Goal: Task Accomplishment & Management: Manage account settings

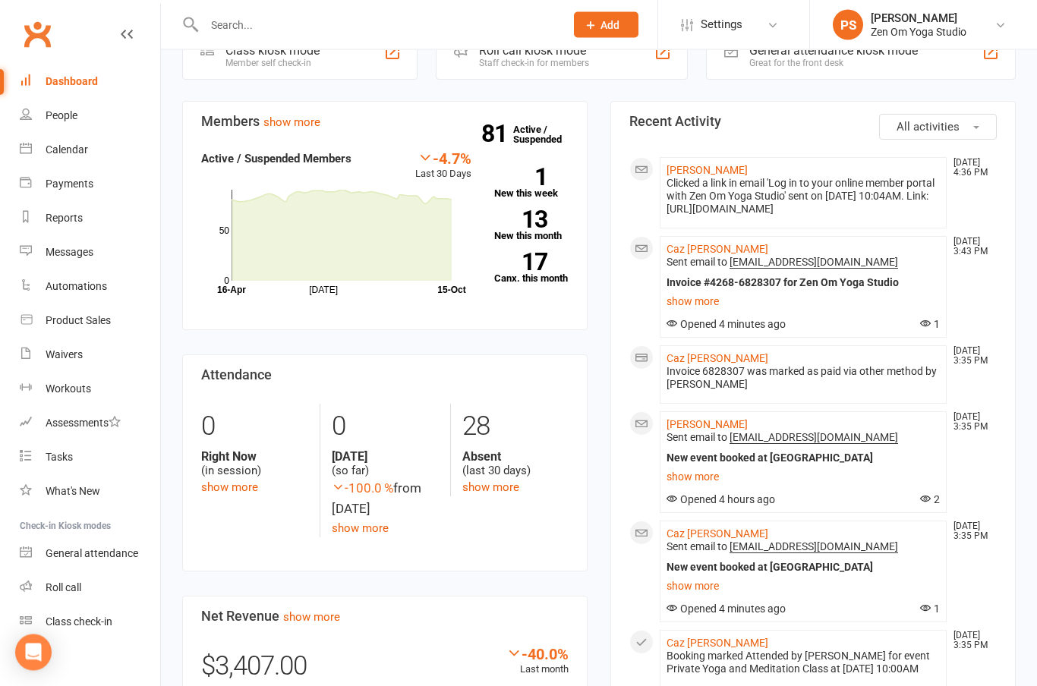
scroll to position [108, 0]
click at [77, 147] on div "Calendar" at bounding box center [67, 149] width 42 height 12
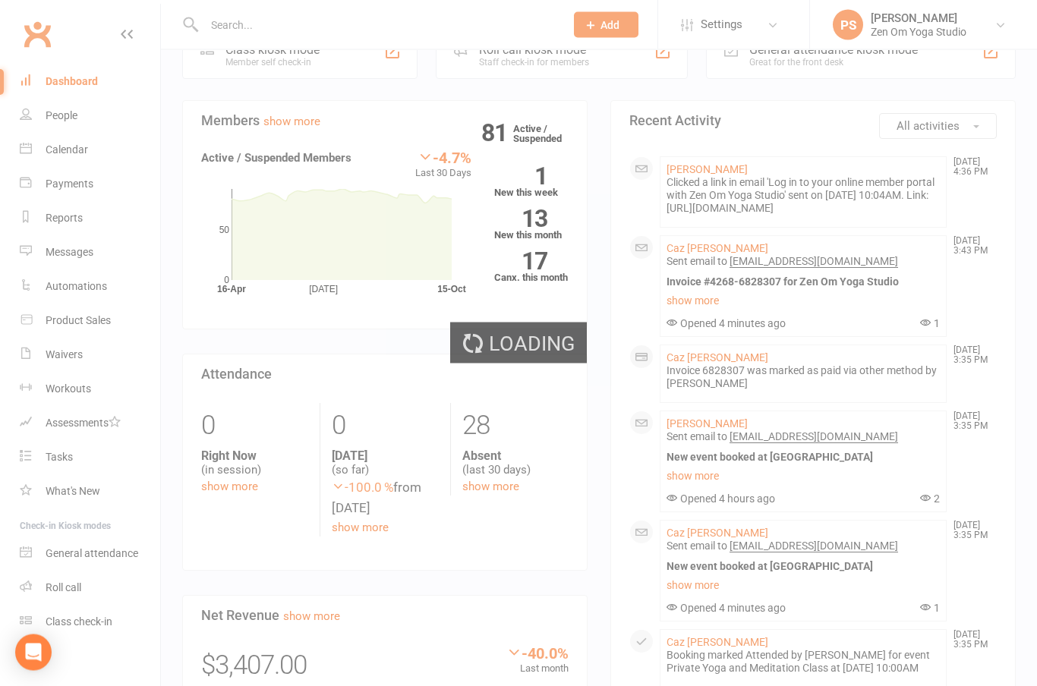
scroll to position [109, 0]
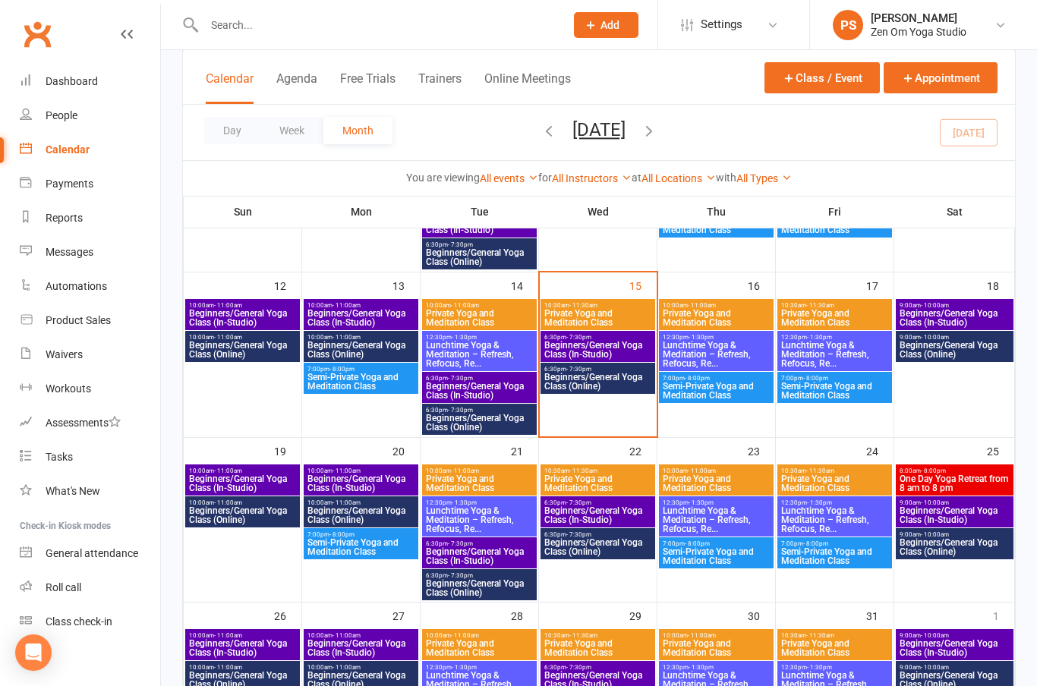
scroll to position [363, 0]
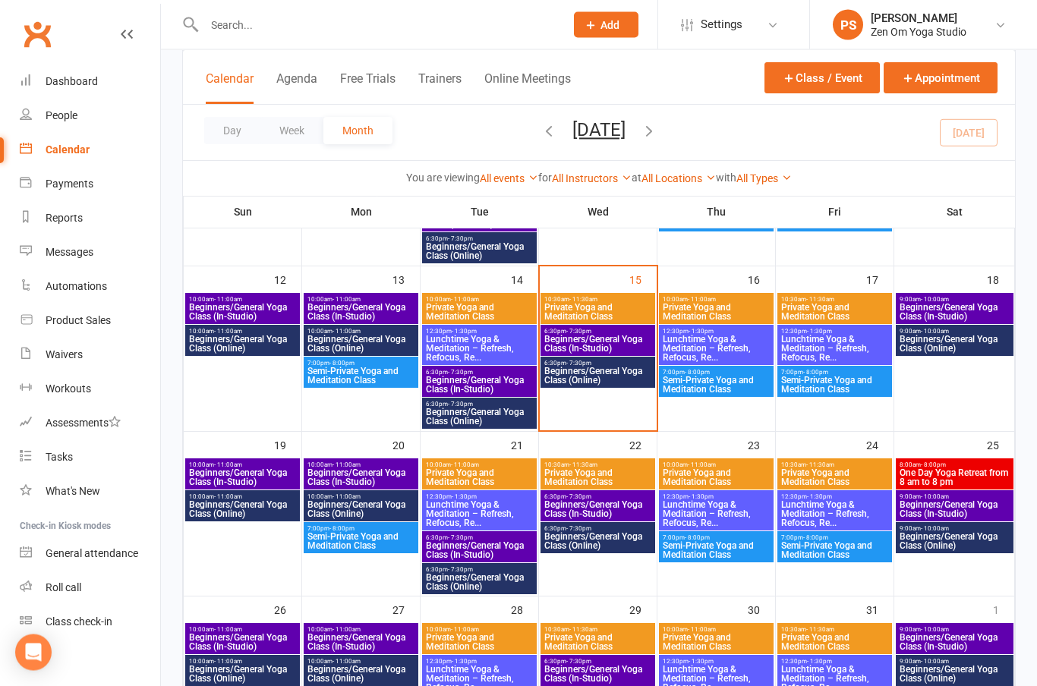
click at [606, 341] on span "Beginners/General Yoga Class (In-Studio)" at bounding box center [597, 344] width 109 height 18
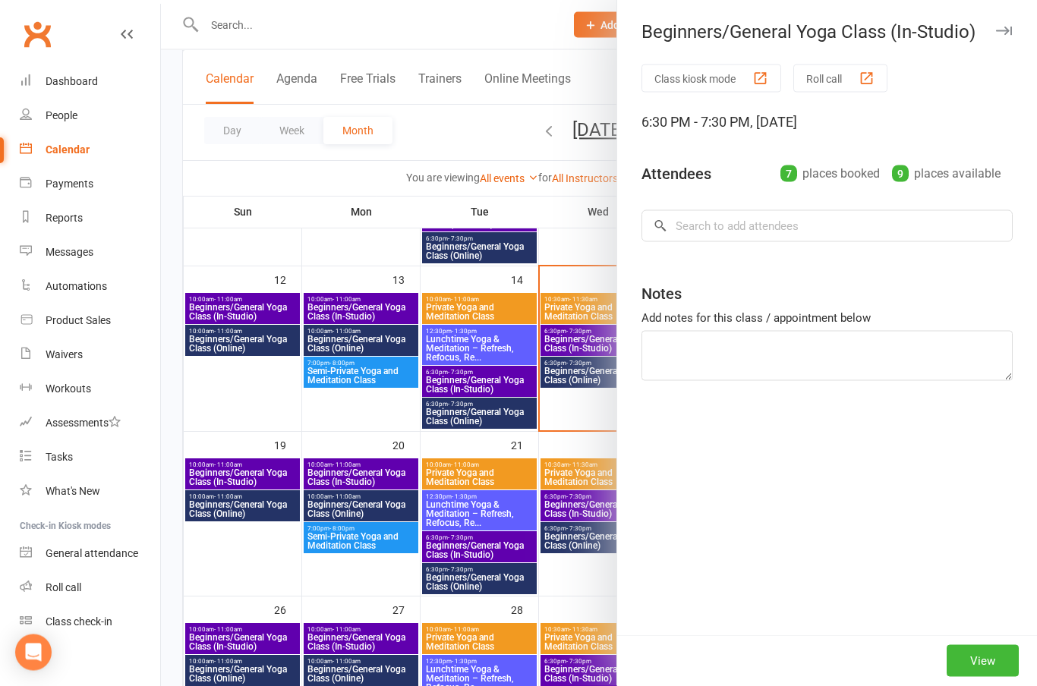
scroll to position [363, 0]
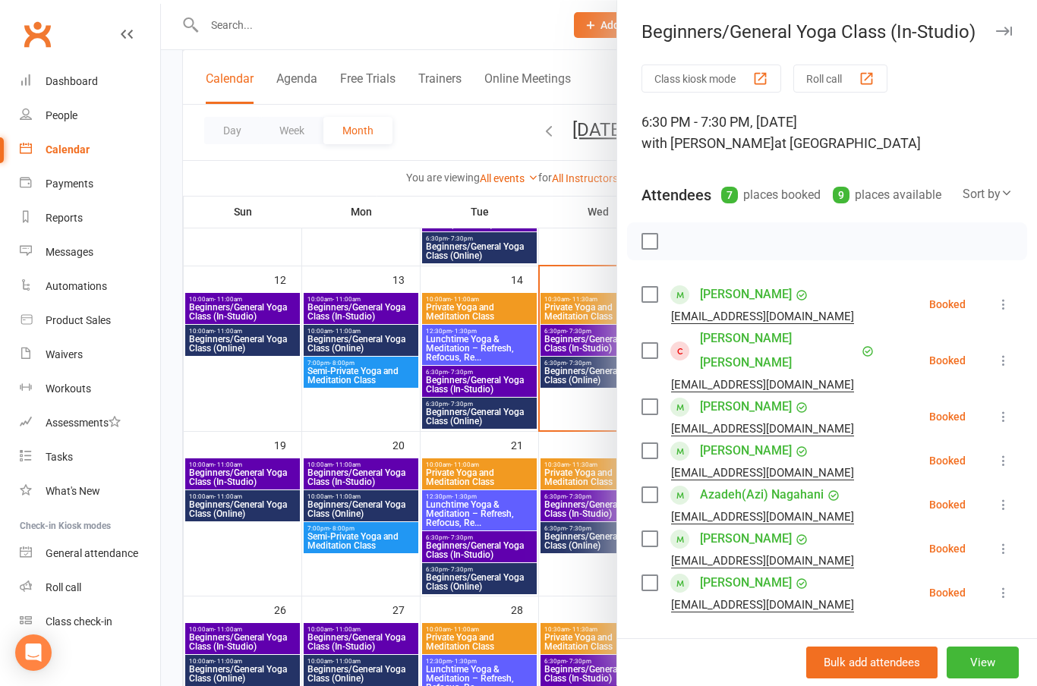
click at [1010, 302] on icon at bounding box center [1003, 304] width 15 height 15
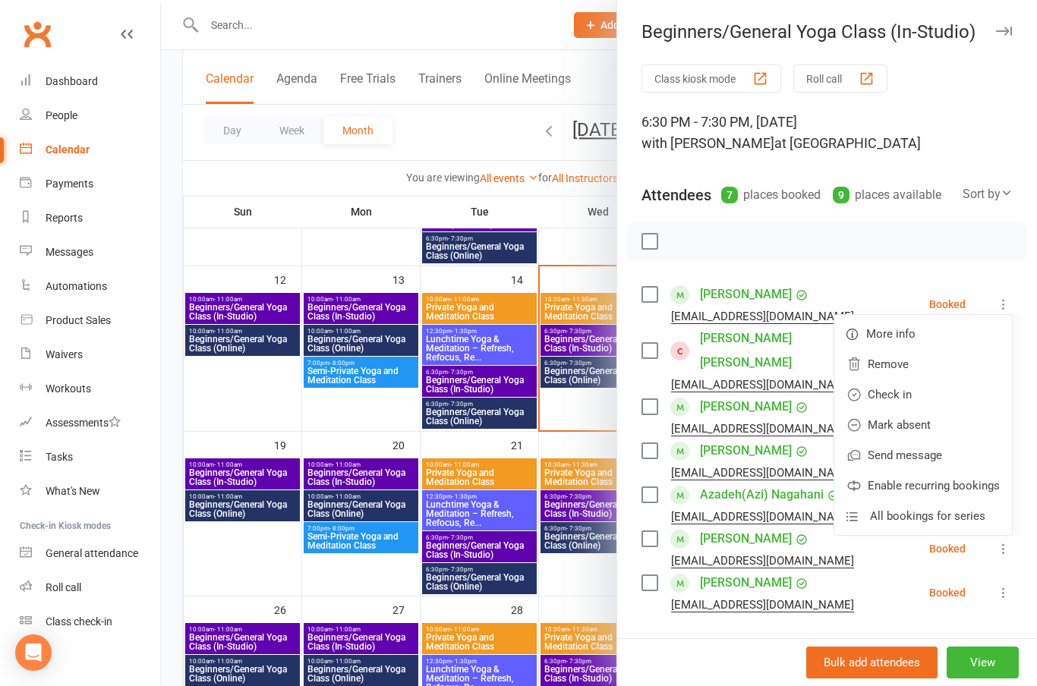
click at [899, 385] on link "Check in" at bounding box center [923, 394] width 178 height 30
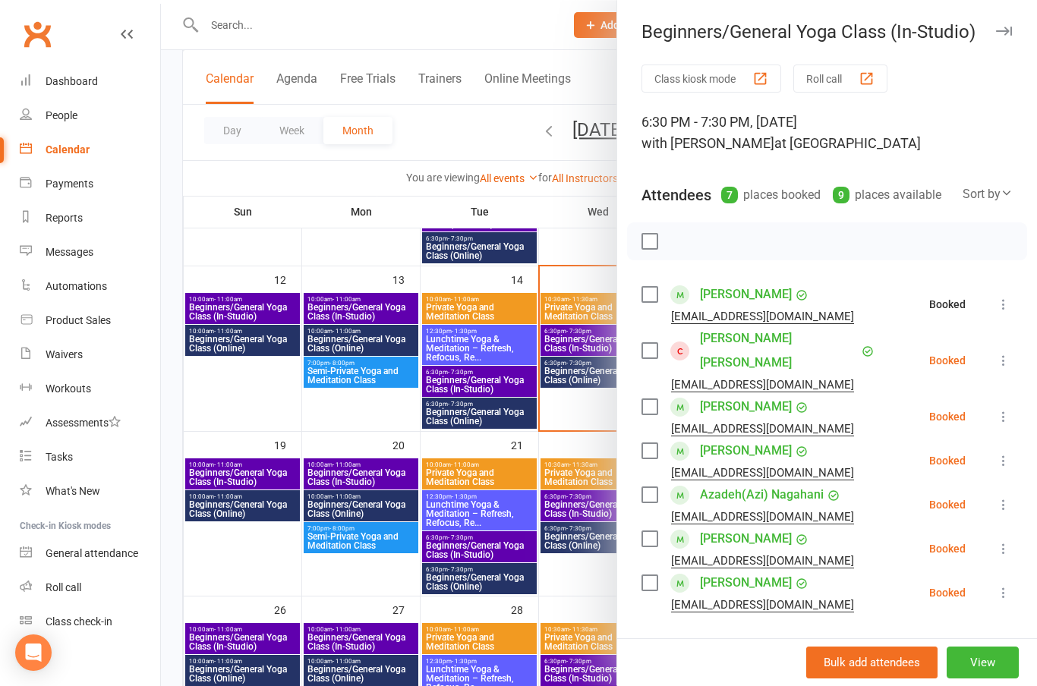
click at [1005, 351] on button at bounding box center [1003, 360] width 18 height 18
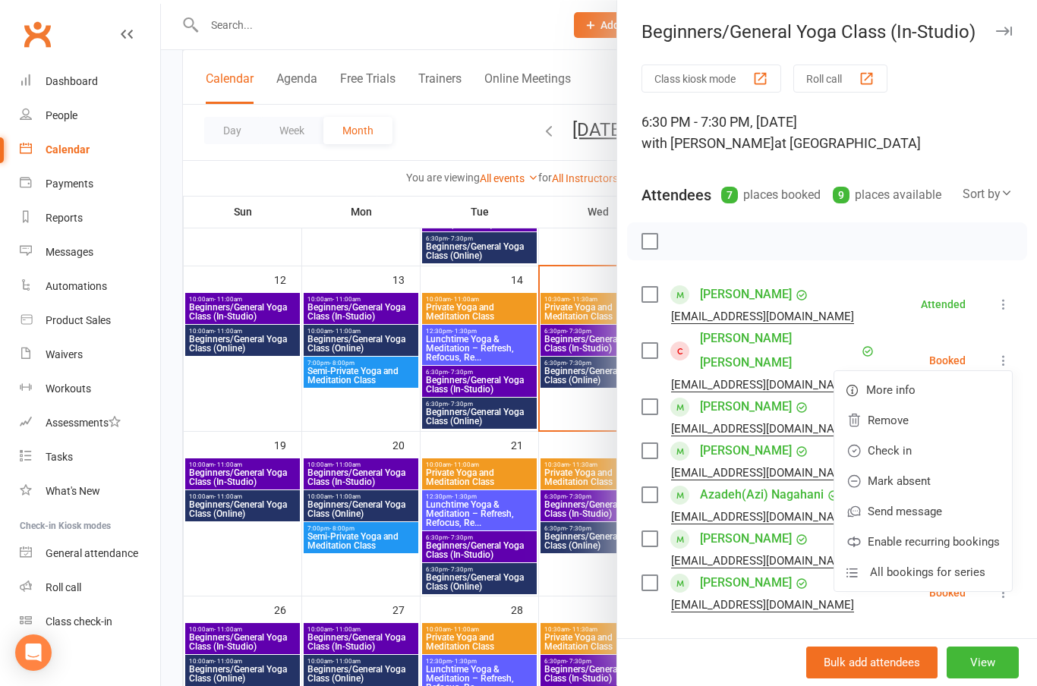
click at [898, 436] on link "Check in" at bounding box center [923, 451] width 178 height 30
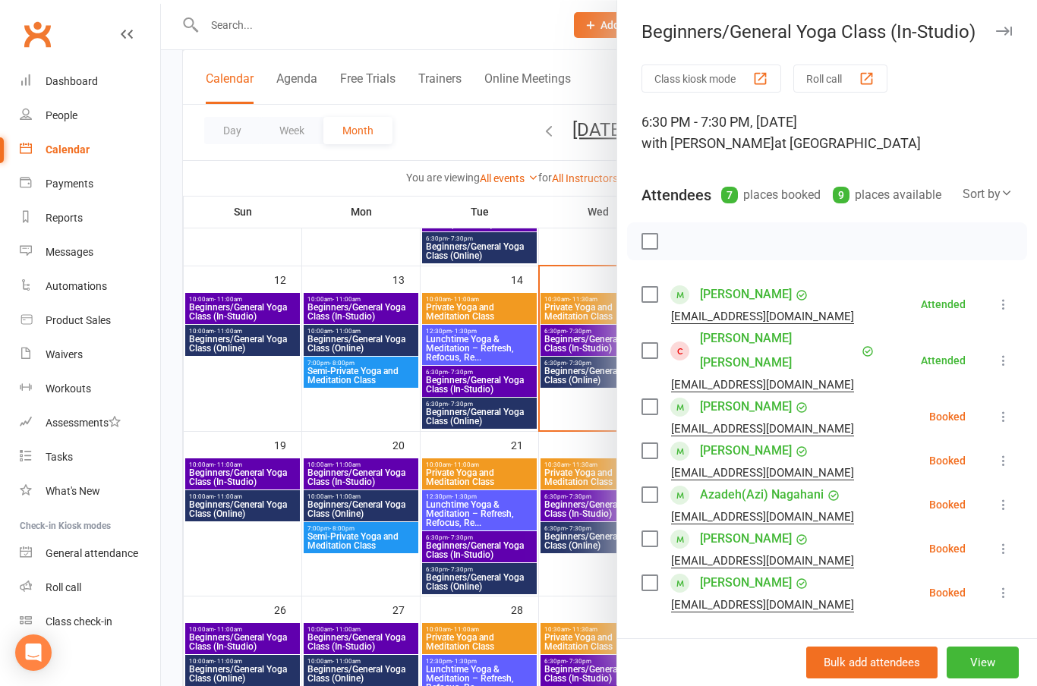
click at [1001, 409] on icon at bounding box center [1003, 416] width 15 height 15
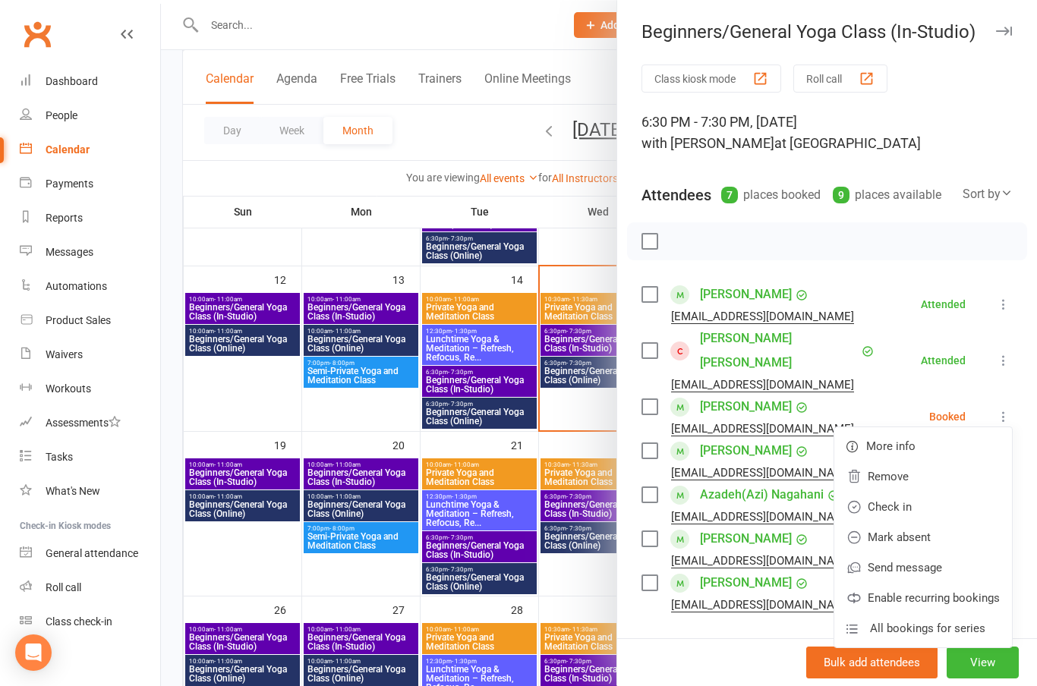
click at [901, 492] on link "Check in" at bounding box center [923, 507] width 178 height 30
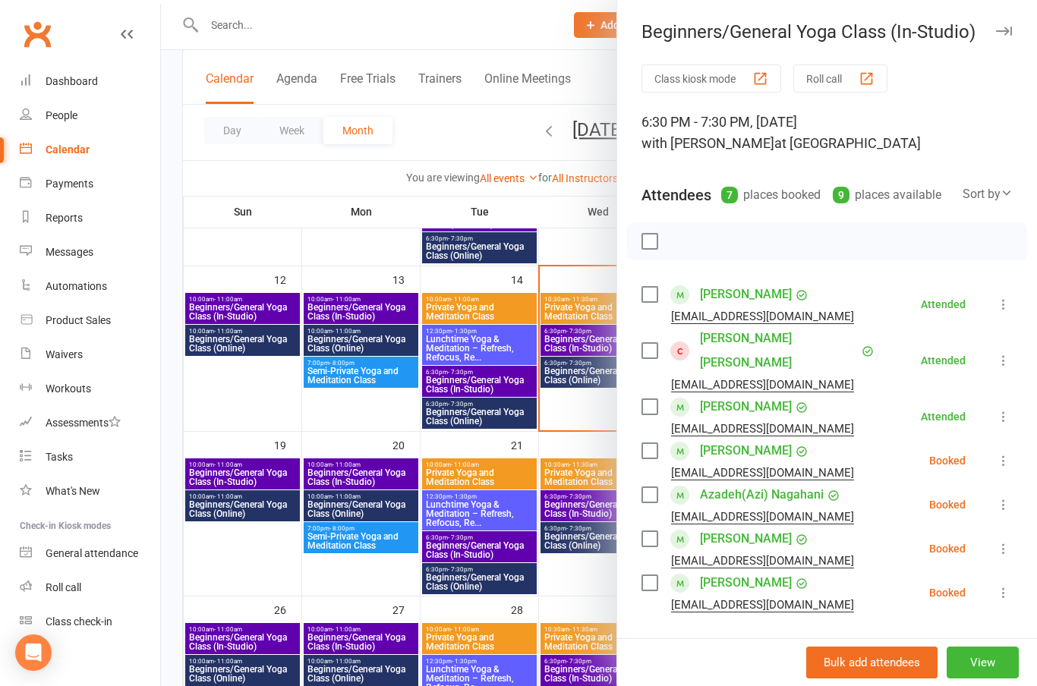
click at [1003, 453] on icon at bounding box center [1003, 460] width 15 height 15
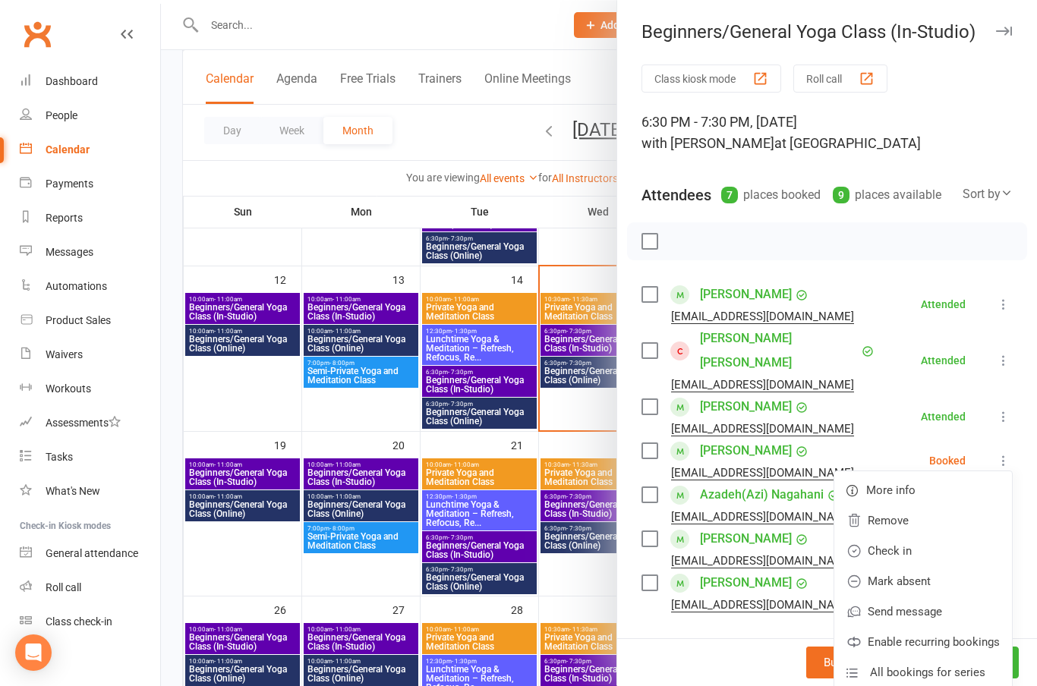
click at [902, 508] on link "Remove" at bounding box center [923, 520] width 178 height 30
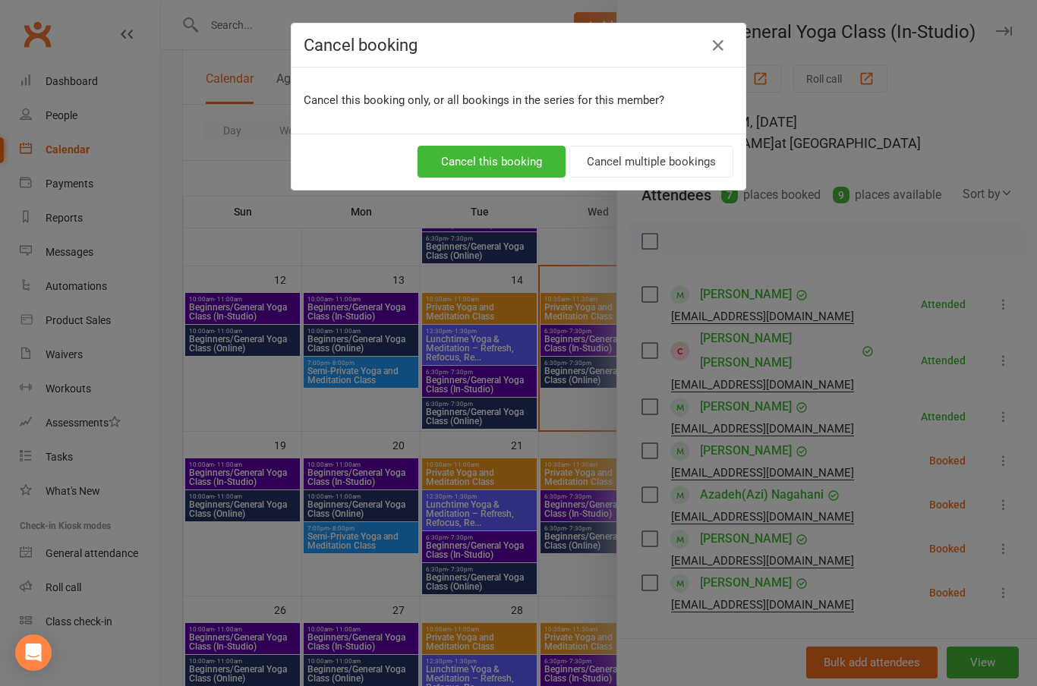
click at [202, 147] on div "Cancel booking Cancel this booking only, or all bookings in the series for this…" at bounding box center [518, 343] width 1037 height 686
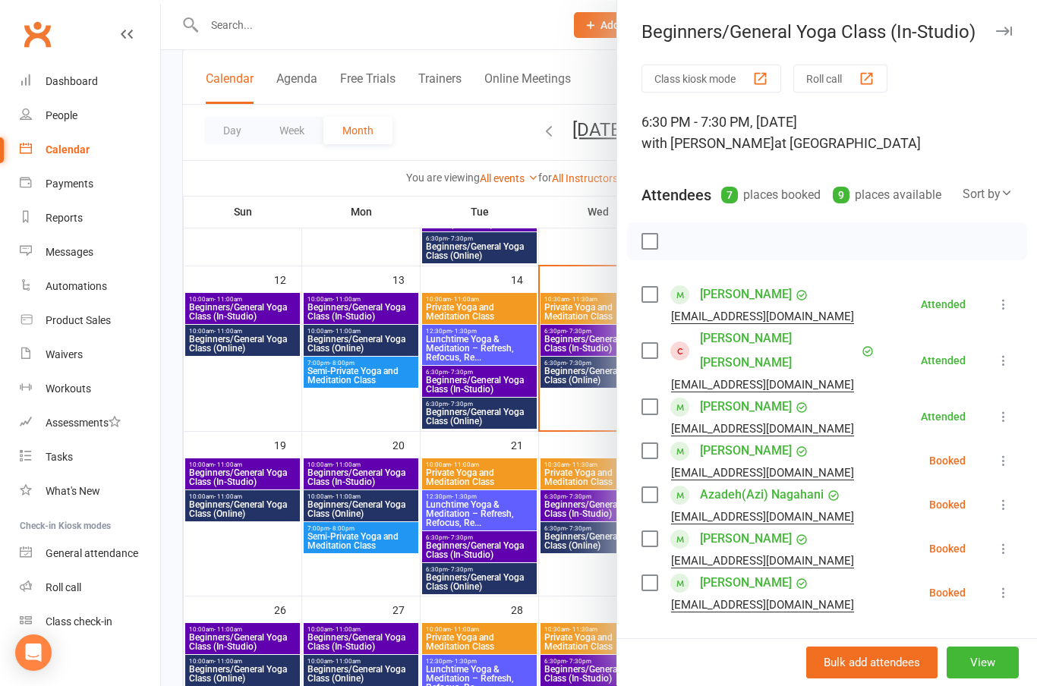
click at [1007, 453] on icon at bounding box center [1003, 460] width 15 height 15
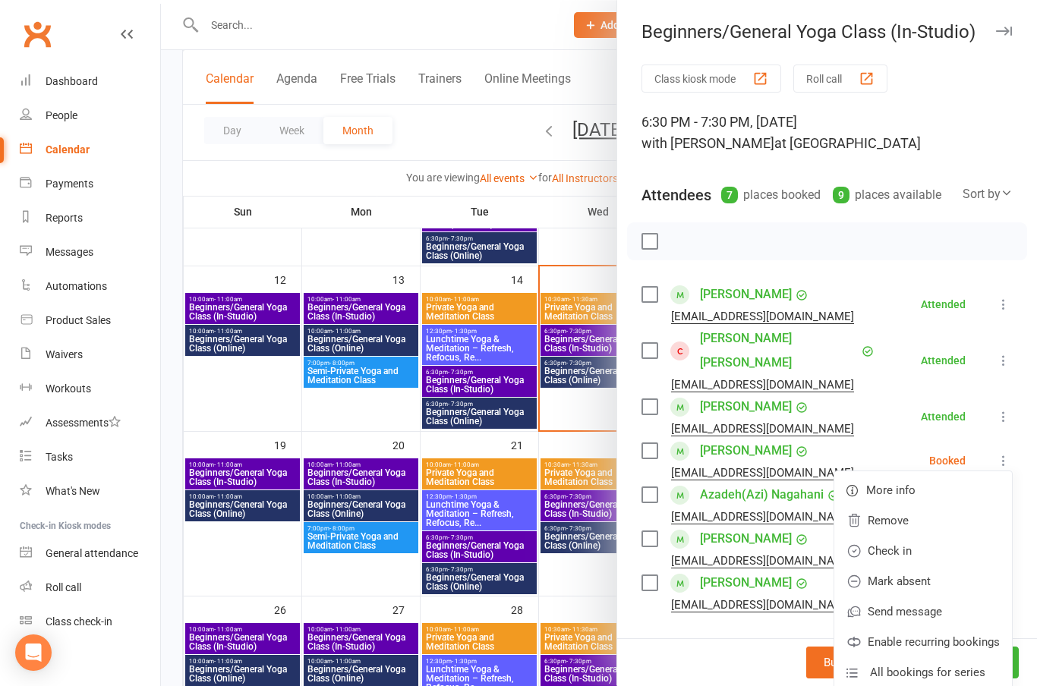
click at [897, 536] on link "Check in" at bounding box center [923, 551] width 178 height 30
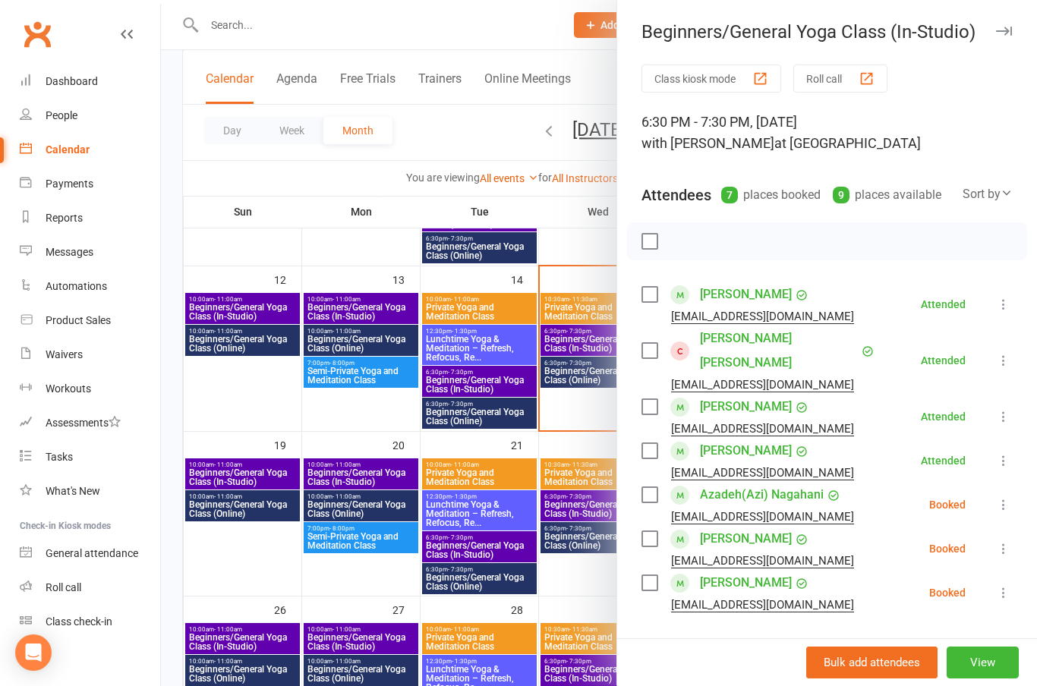
click at [1009, 497] on icon at bounding box center [1003, 504] width 15 height 15
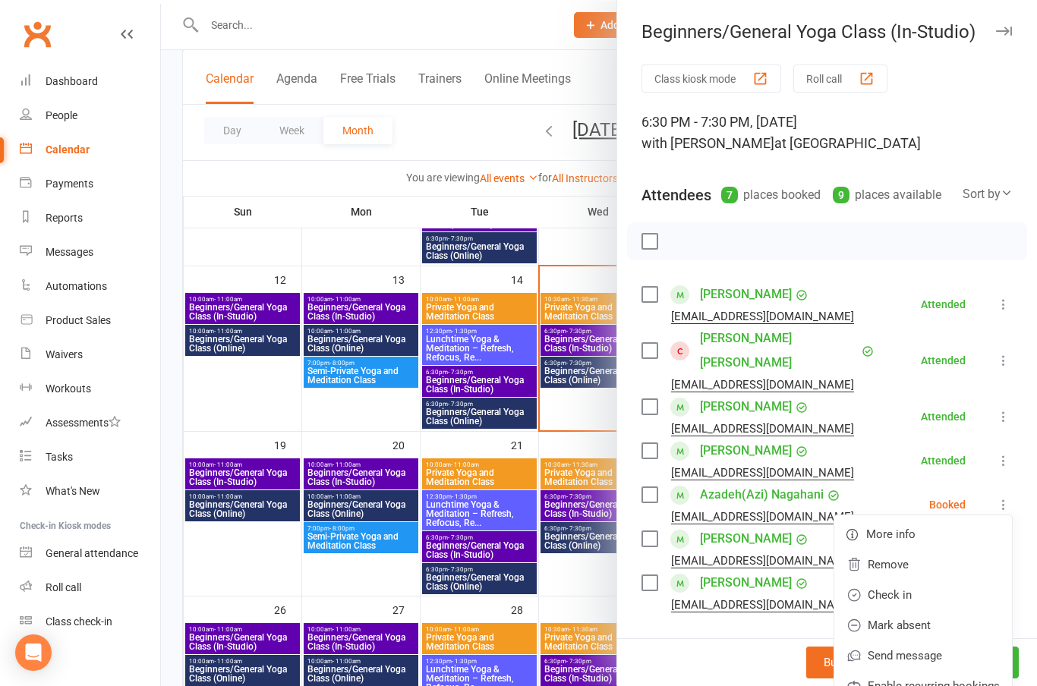
click at [892, 580] on link "Check in" at bounding box center [923, 595] width 178 height 30
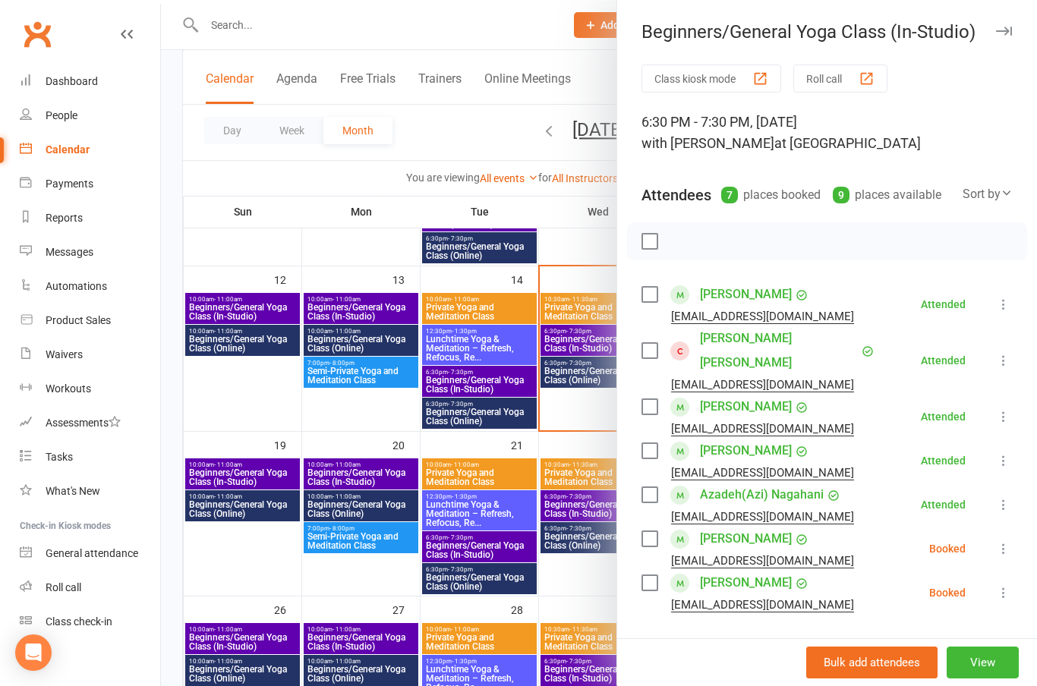
click at [1003, 22] on button "button" at bounding box center [1003, 31] width 18 height 18
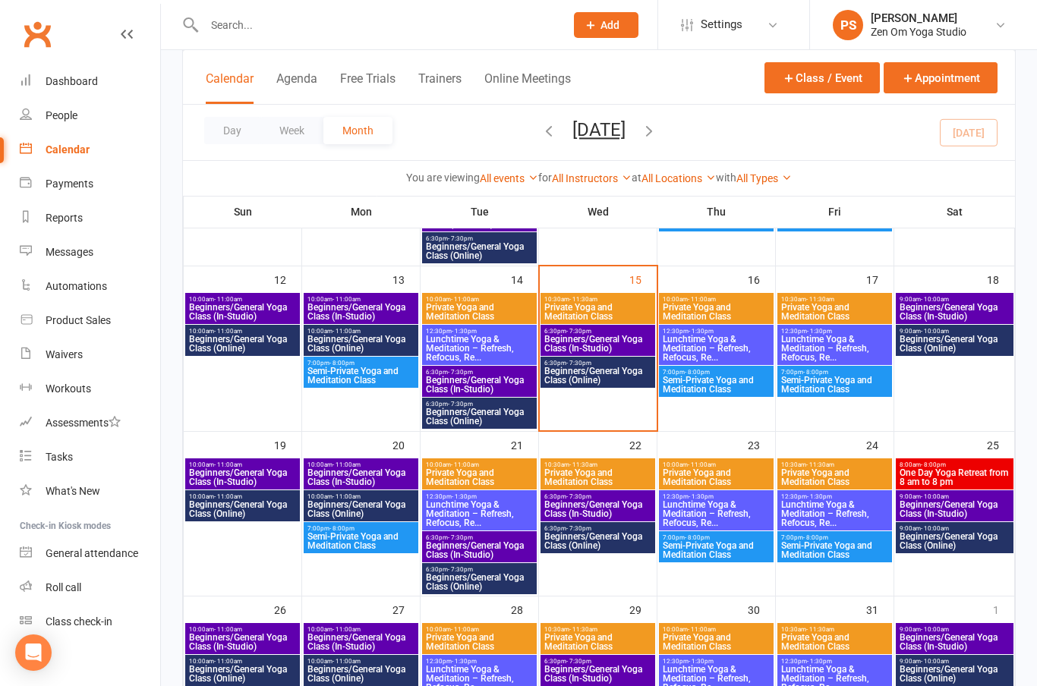
click at [599, 376] on span "Beginners/General Yoga Class (Online)" at bounding box center [597, 376] width 109 height 18
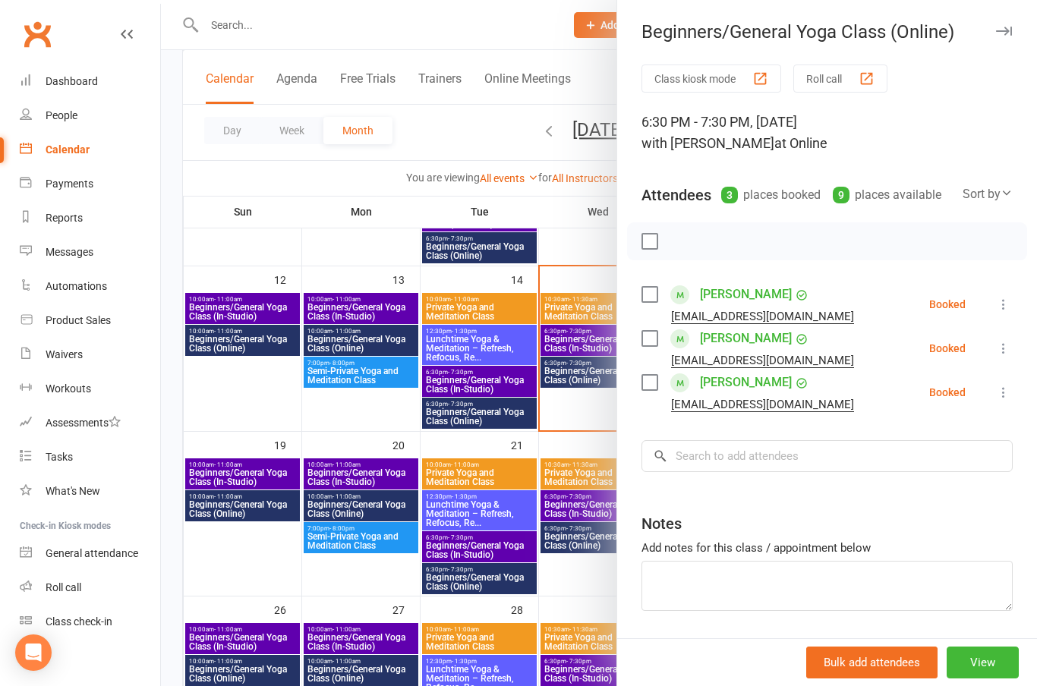
click at [1002, 384] on button at bounding box center [1003, 392] width 18 height 18
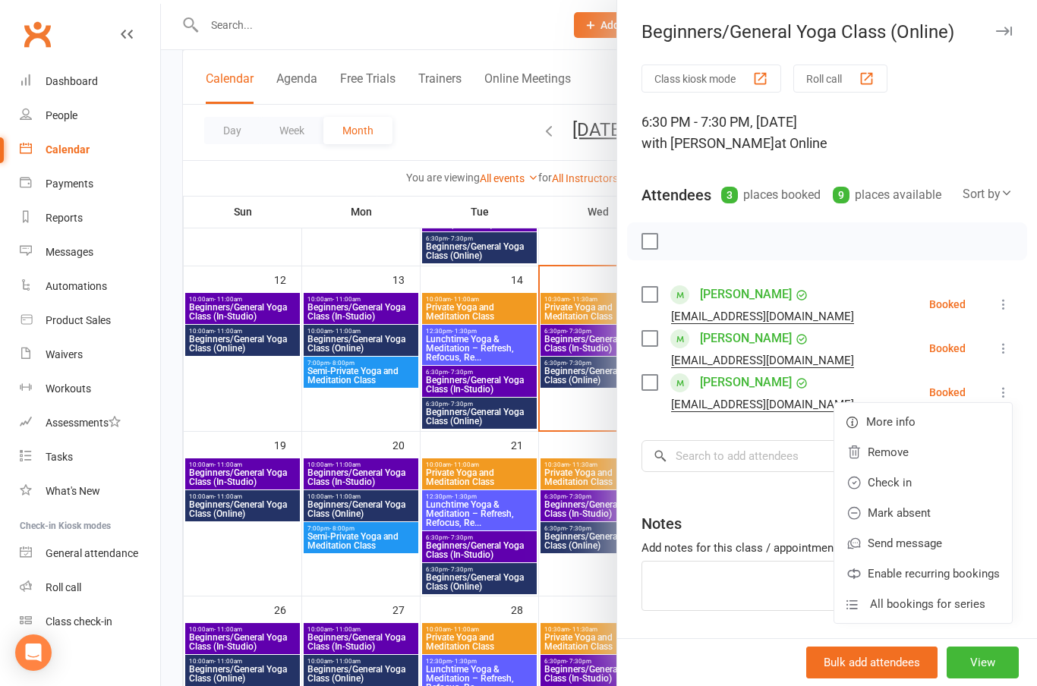
click at [895, 473] on link "Check in" at bounding box center [923, 482] width 178 height 30
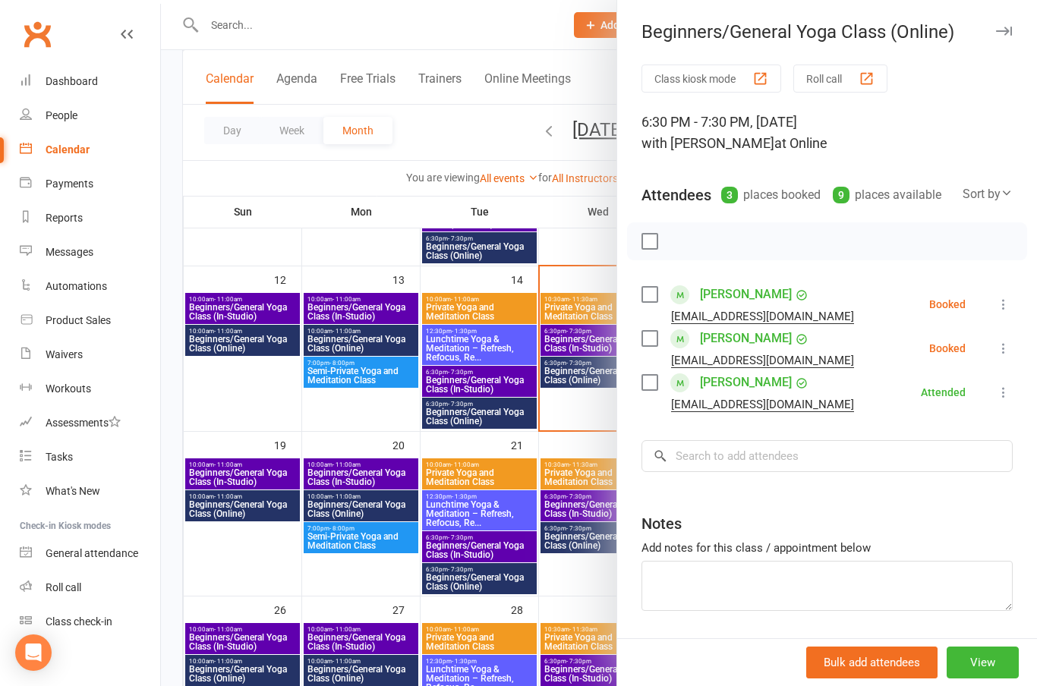
click at [1009, 344] on icon at bounding box center [1003, 348] width 15 height 15
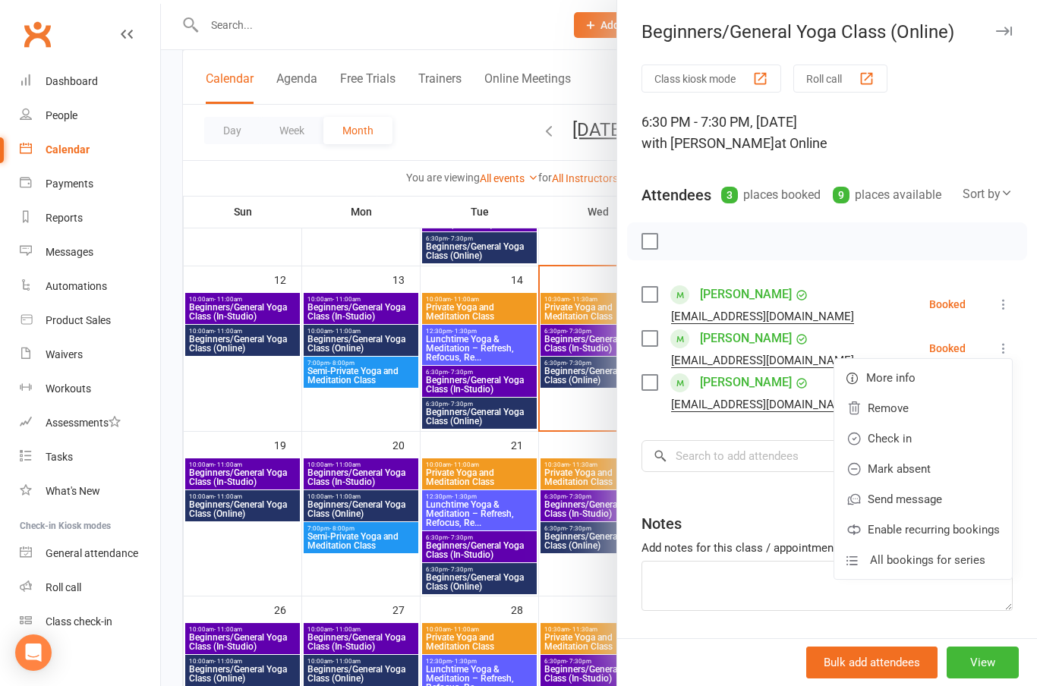
click at [907, 427] on link "Check in" at bounding box center [923, 438] width 178 height 30
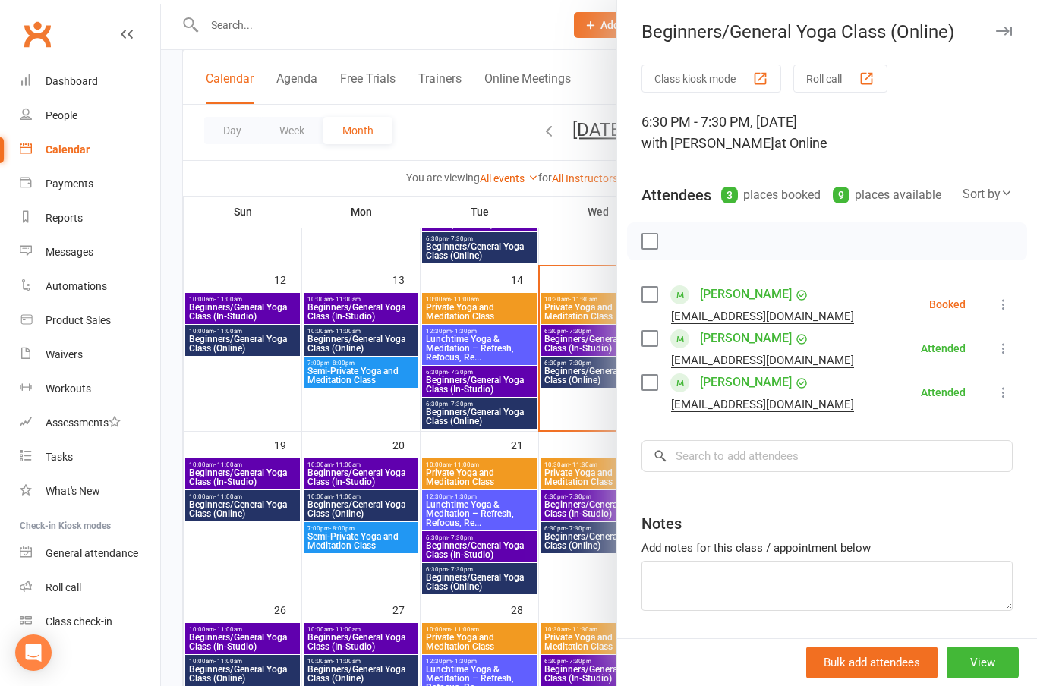
click at [1005, 297] on button at bounding box center [1003, 304] width 18 height 18
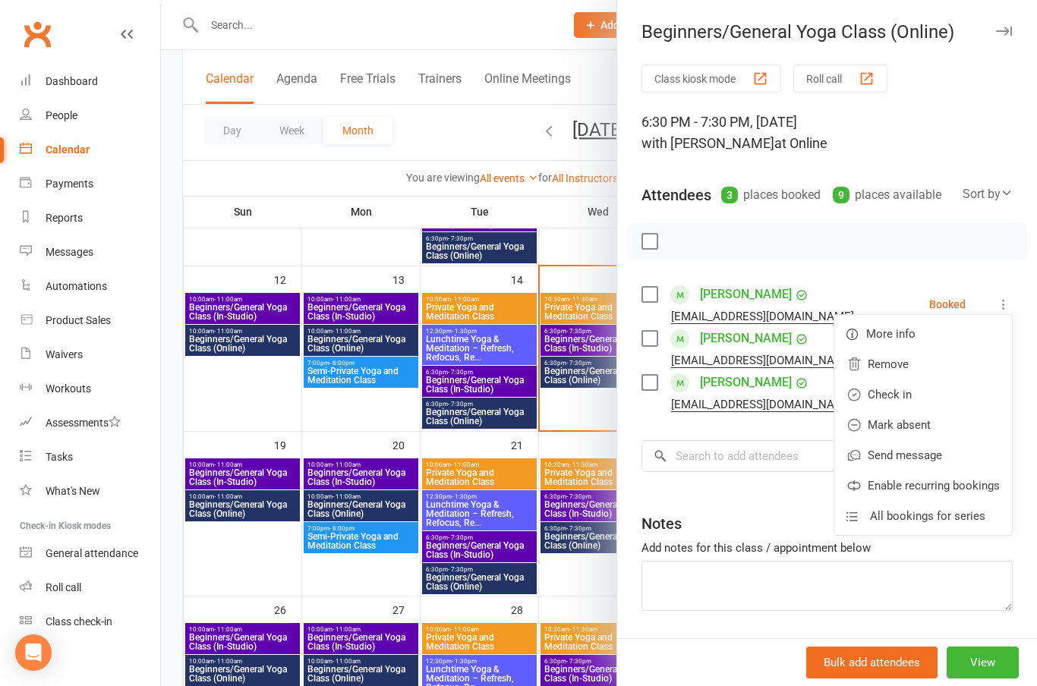
click at [911, 385] on link "Check in" at bounding box center [923, 394] width 178 height 30
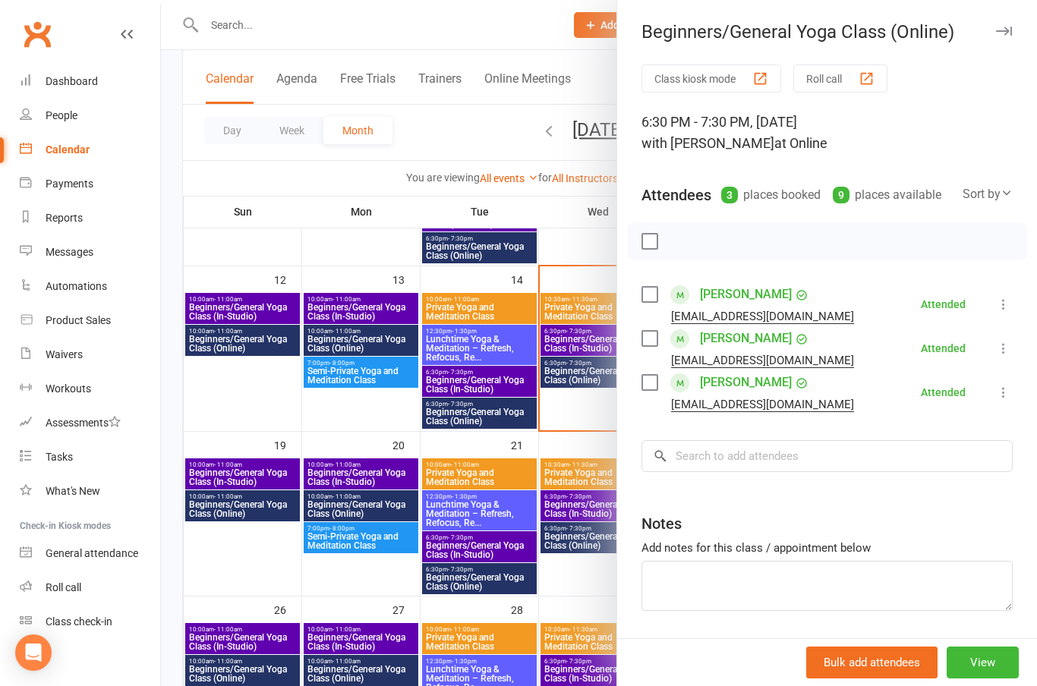
click at [759, 290] on link "[PERSON_NAME]" at bounding box center [746, 294] width 92 height 24
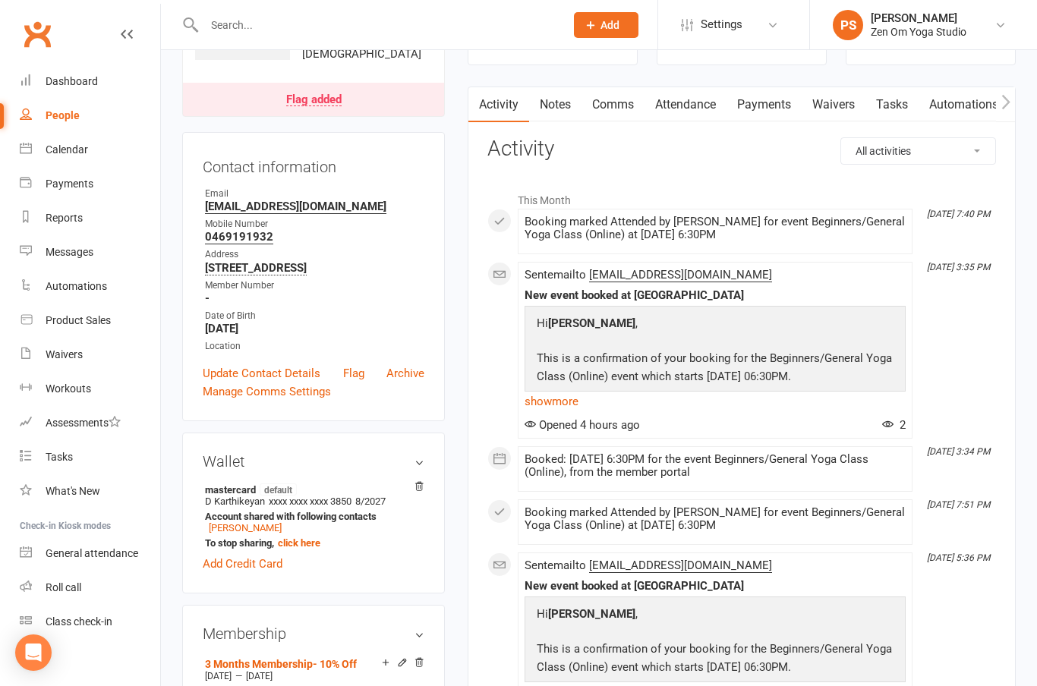
scroll to position [99, 0]
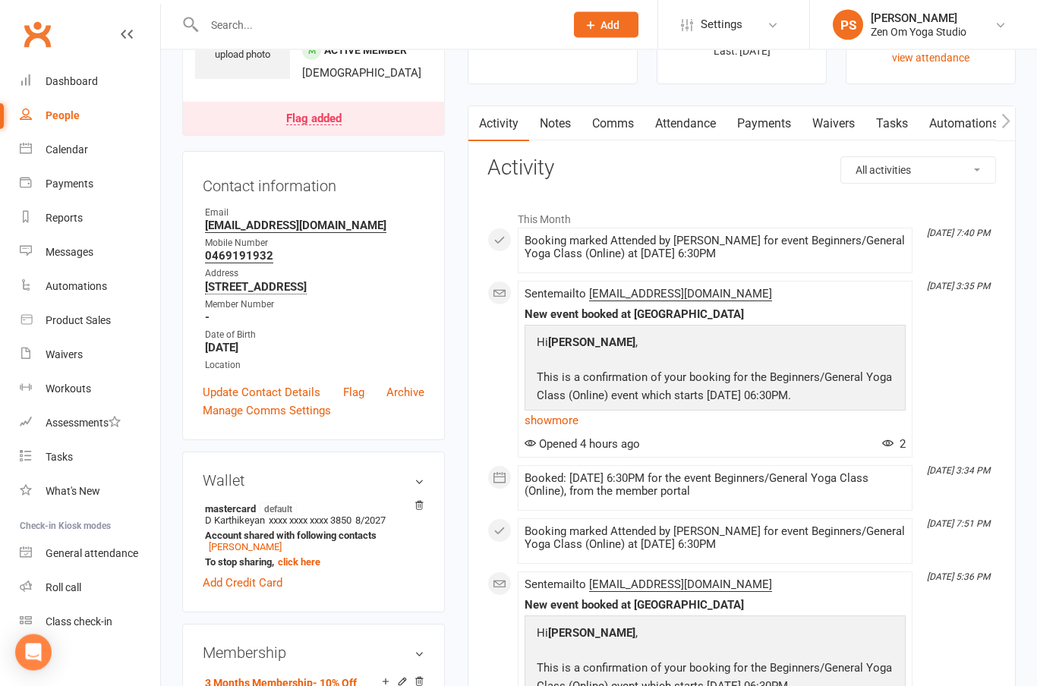
click at [759, 121] on link "Payments" at bounding box center [763, 124] width 75 height 35
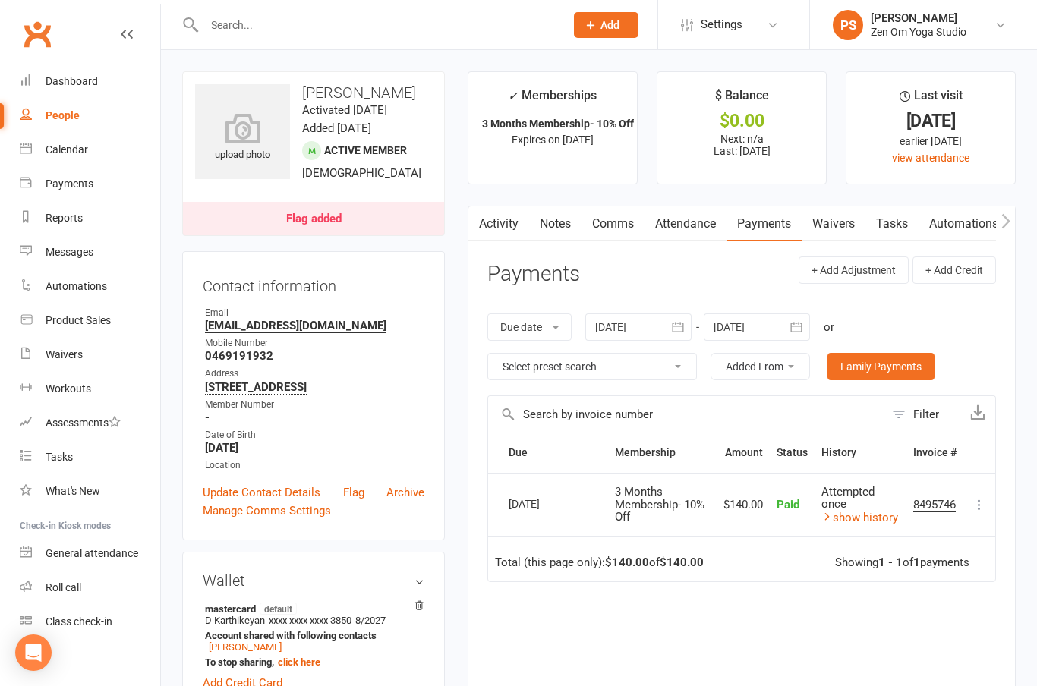
click at [74, 175] on link "Payments" at bounding box center [90, 184] width 140 height 34
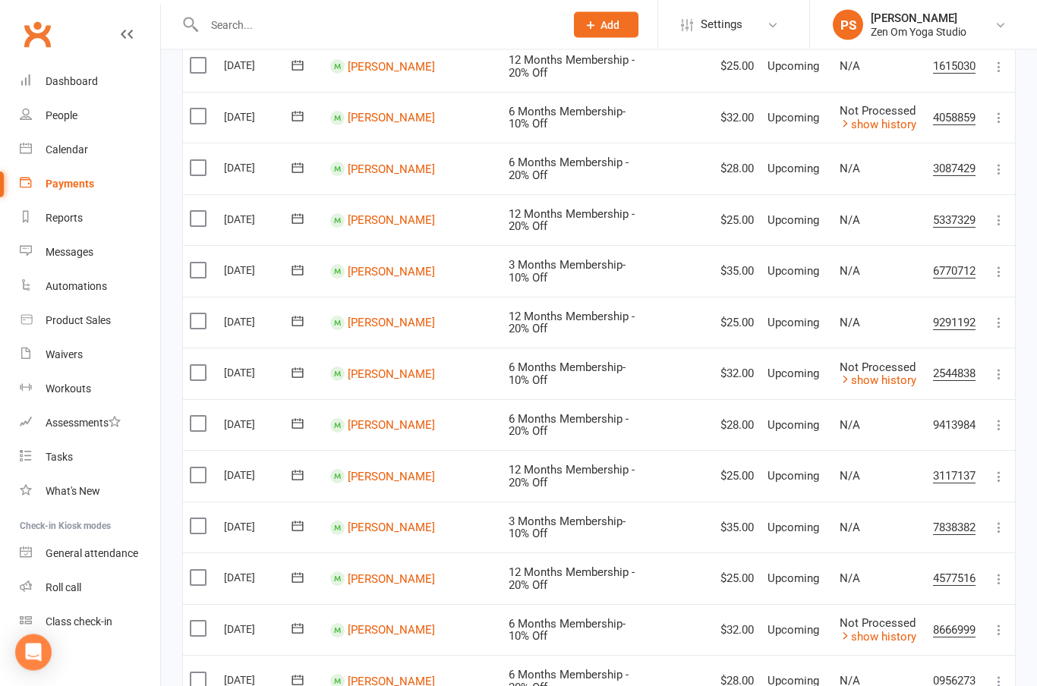
scroll to position [408, 0]
click at [83, 79] on div "Dashboard" at bounding box center [72, 81] width 52 height 12
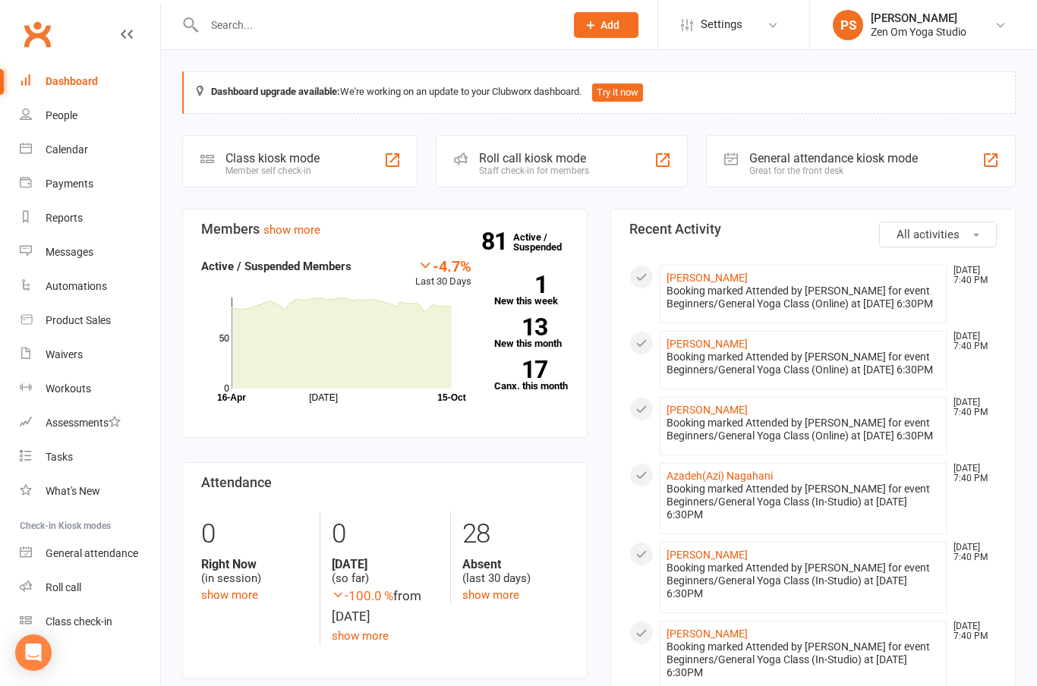
click at [358, 22] on input "text" at bounding box center [377, 24] width 354 height 21
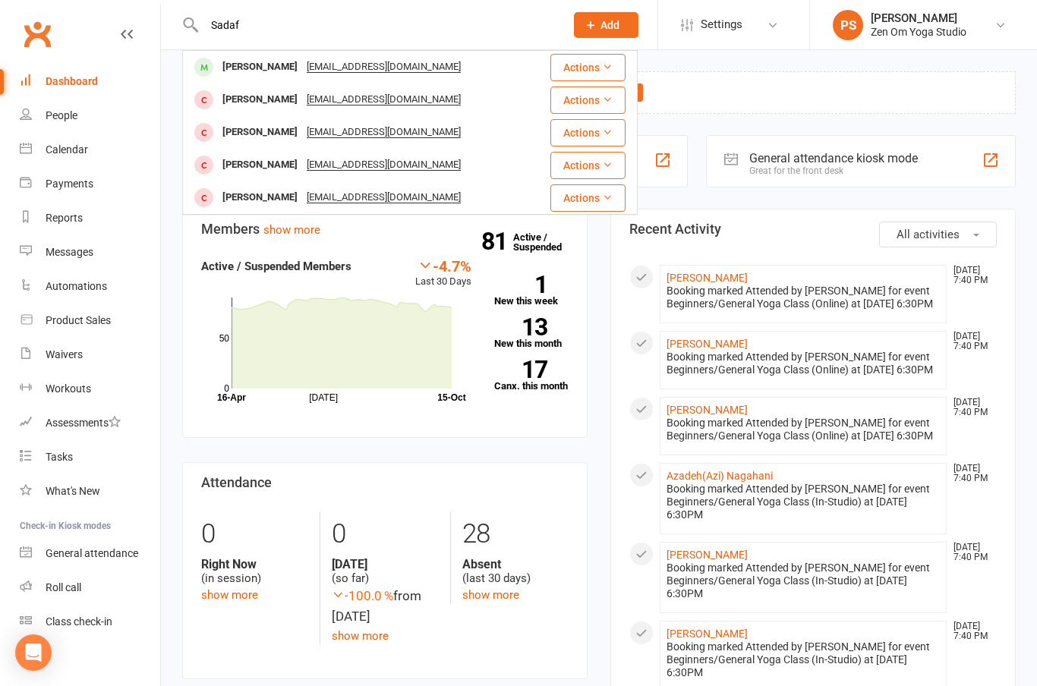
type input "Sadaf"
click at [267, 70] on div "[PERSON_NAME]" at bounding box center [260, 67] width 84 height 22
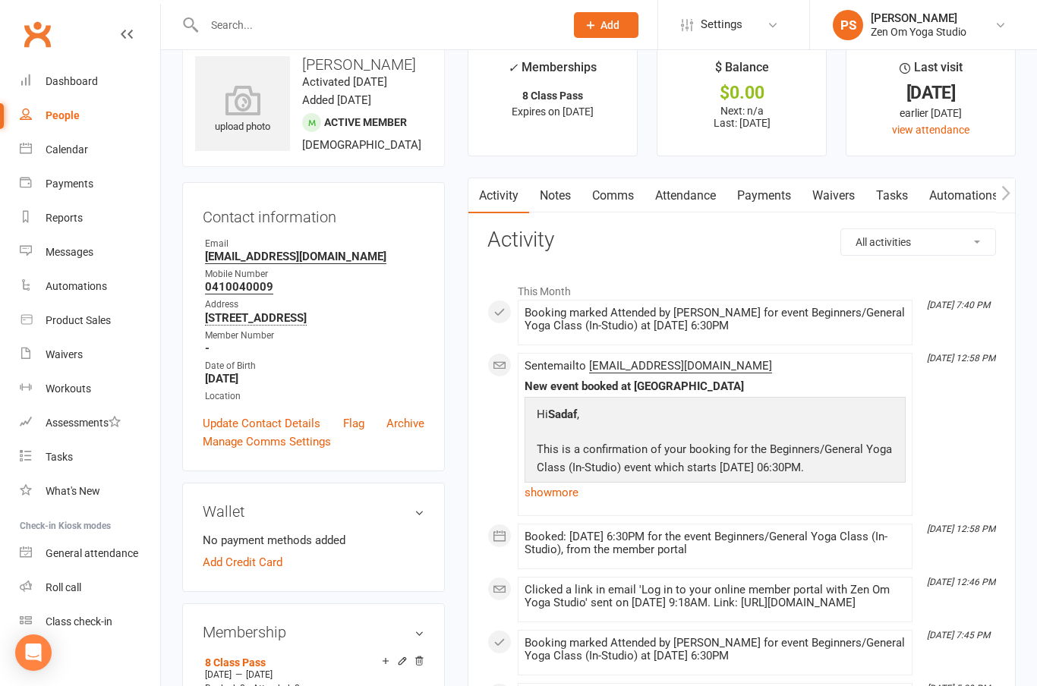
scroll to position [38, 0]
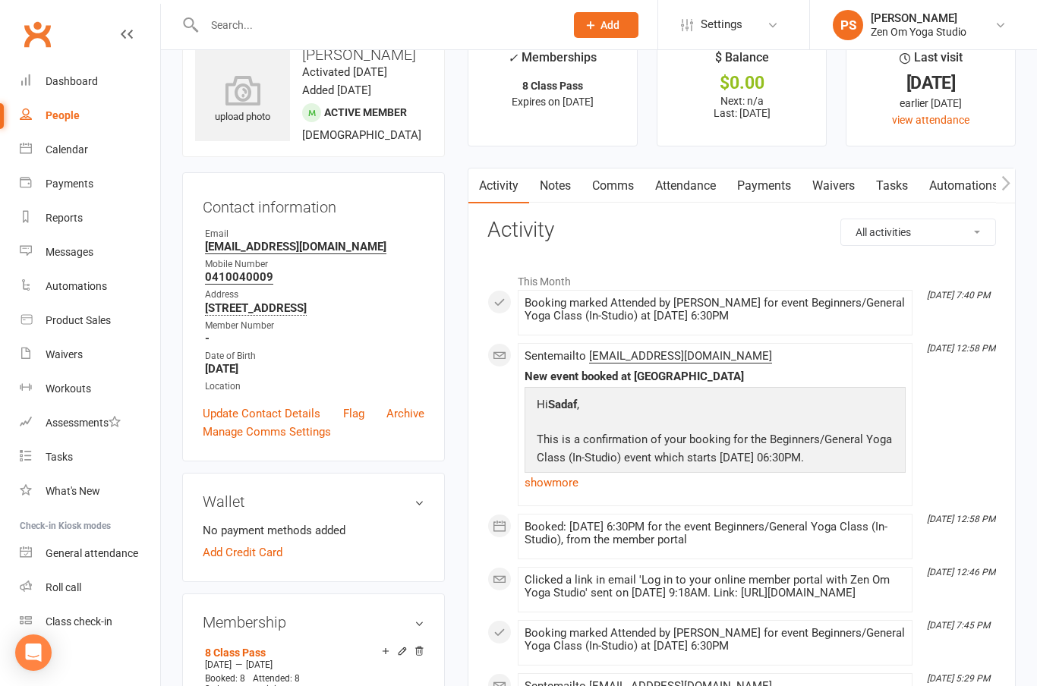
click at [1002, 20] on icon at bounding box center [1000, 25] width 12 height 12
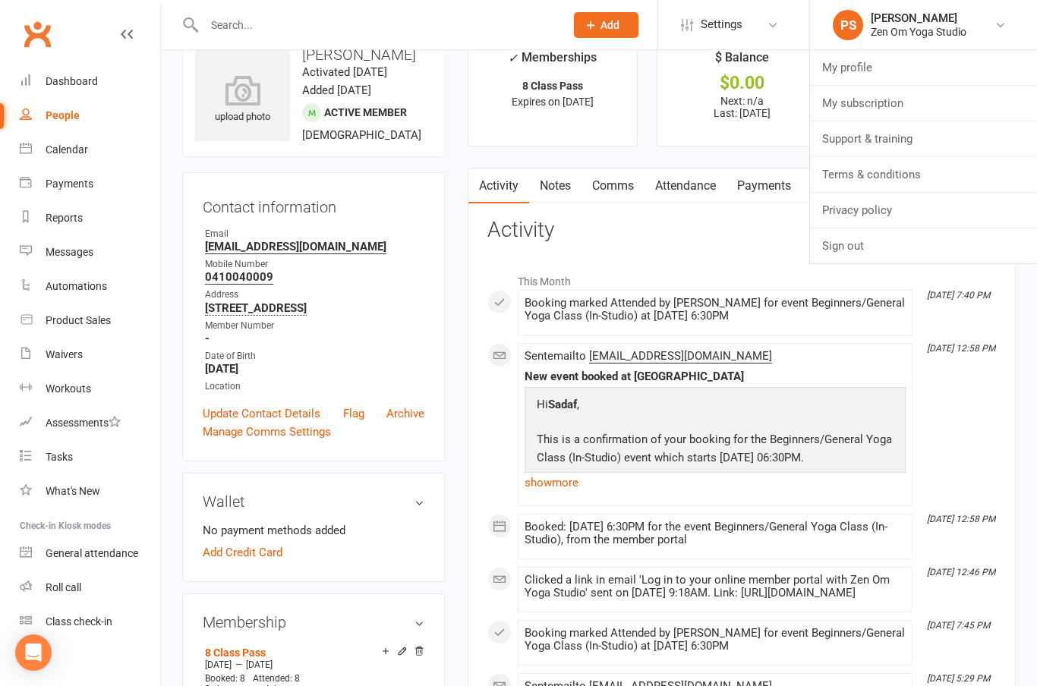
click at [870, 245] on link "Sign out" at bounding box center [923, 245] width 227 height 35
